Goal: Check status

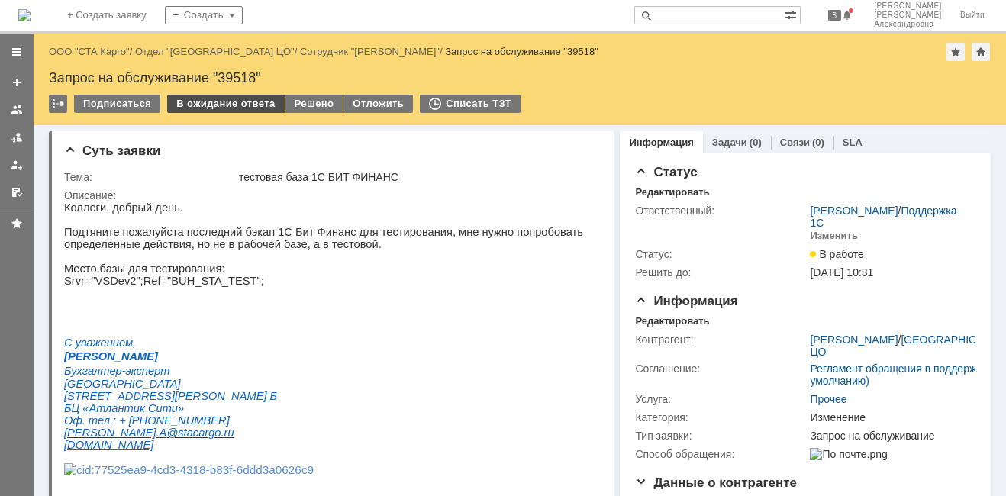
click at [242, 104] on div "В ожидание ответа" at bounding box center [225, 104] width 117 height 18
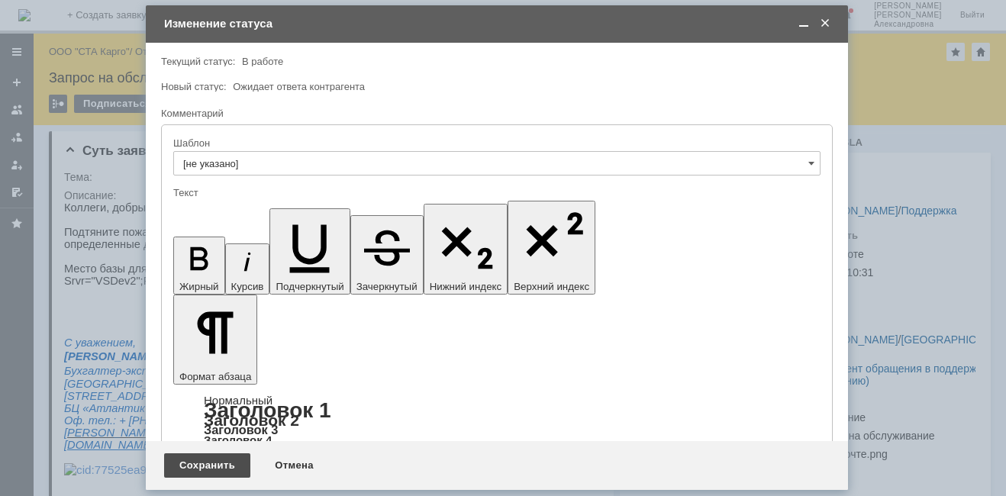
click at [228, 468] on div "Сохранить" at bounding box center [207, 465] width 86 height 24
